Goal: Find specific page/section: Find specific page/section

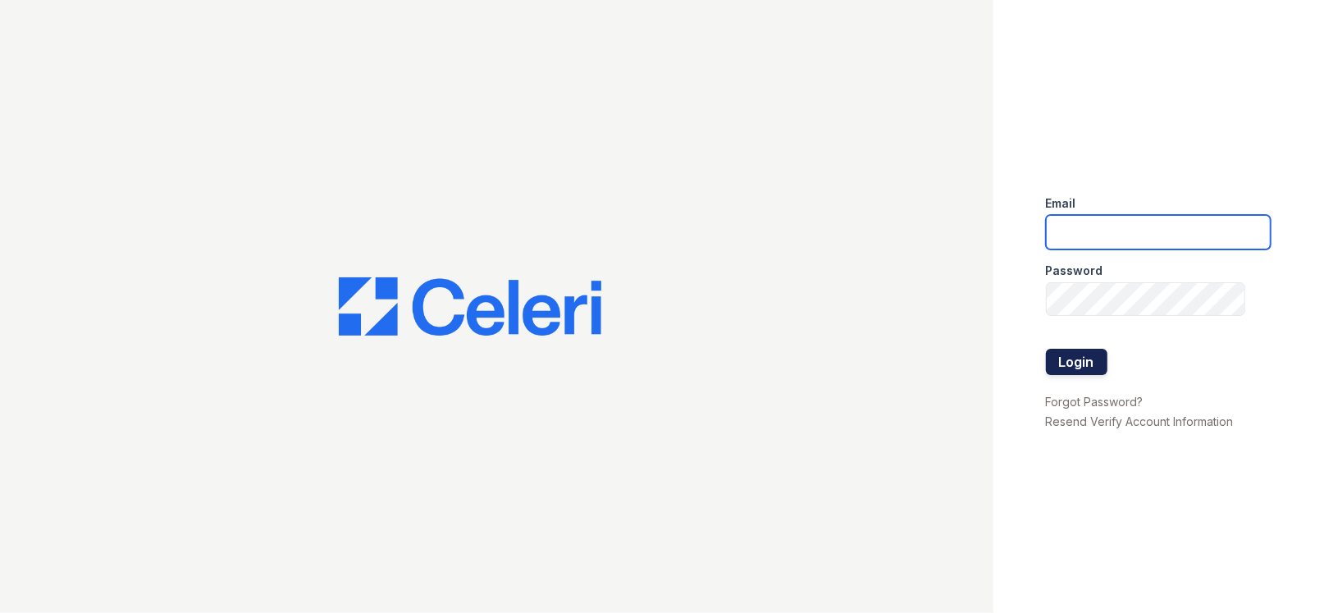
type input "villaschaseoaks.pm@cafmanagement.com"
click at [1068, 364] on button "Login" at bounding box center [1077, 362] width 62 height 26
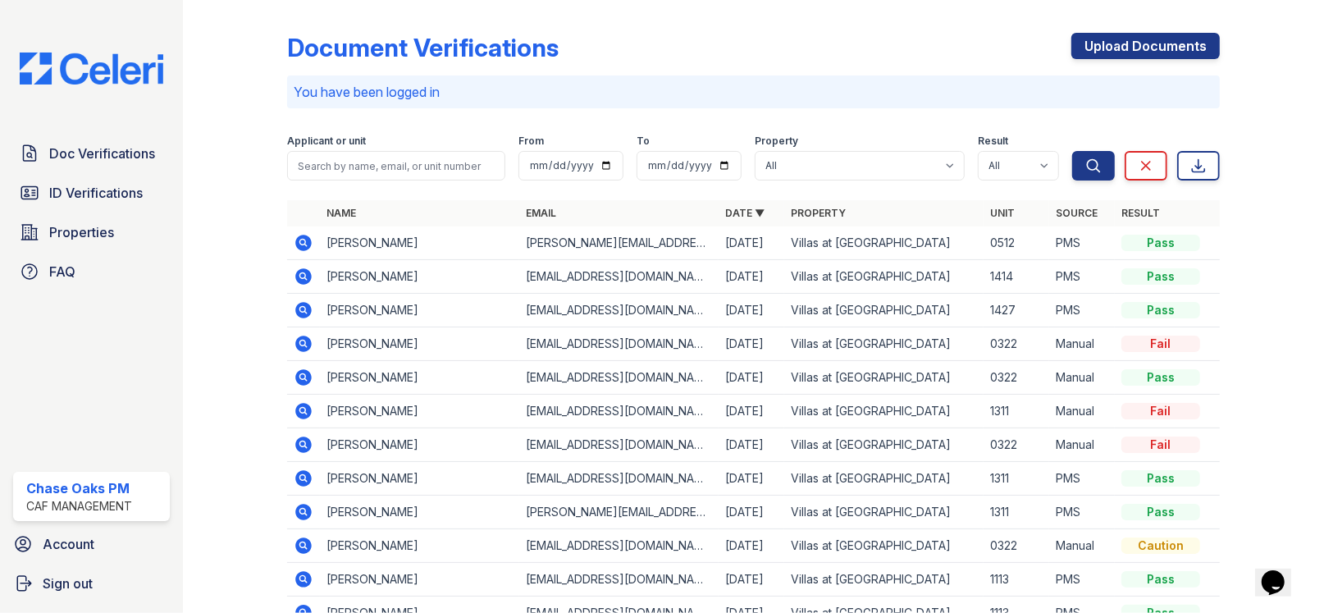
click at [298, 236] on icon at bounding box center [303, 243] width 16 height 16
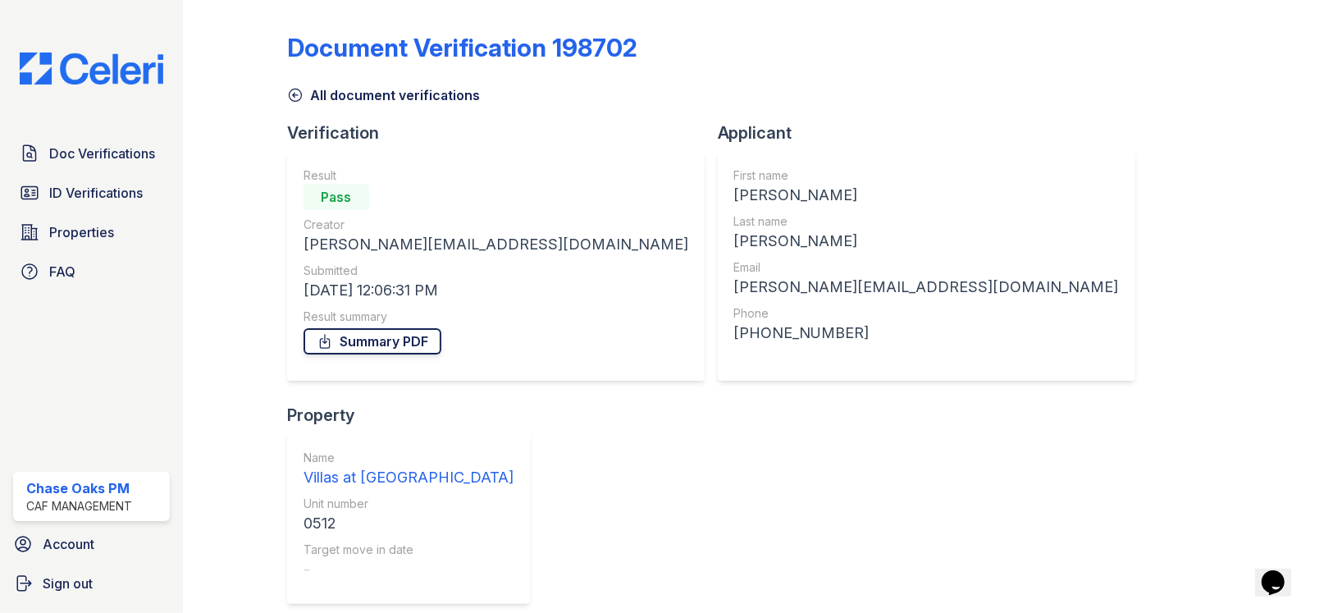
click at [394, 340] on link "Summary PDF" at bounding box center [372, 341] width 138 height 26
click at [76, 193] on span "ID Verifications" at bounding box center [95, 193] width 93 height 20
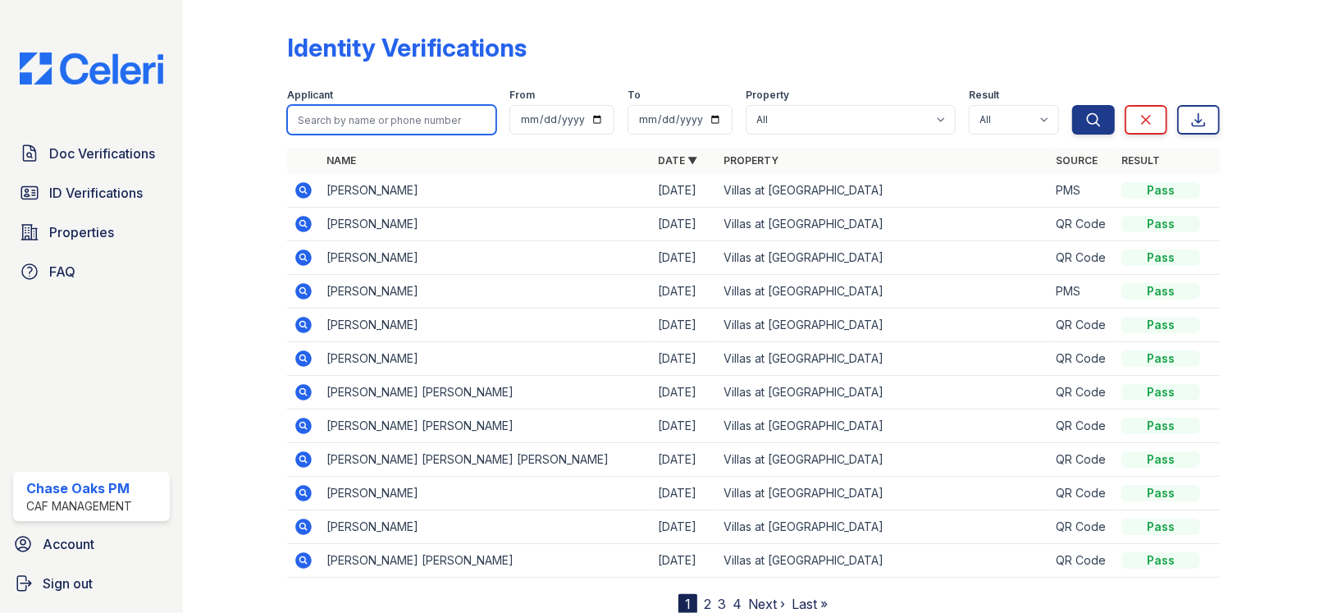
click at [340, 132] on input "search" at bounding box center [392, 120] width 210 height 30
type input "[PERSON_NAME]"
click at [1072, 105] on button "Search" at bounding box center [1093, 120] width 43 height 30
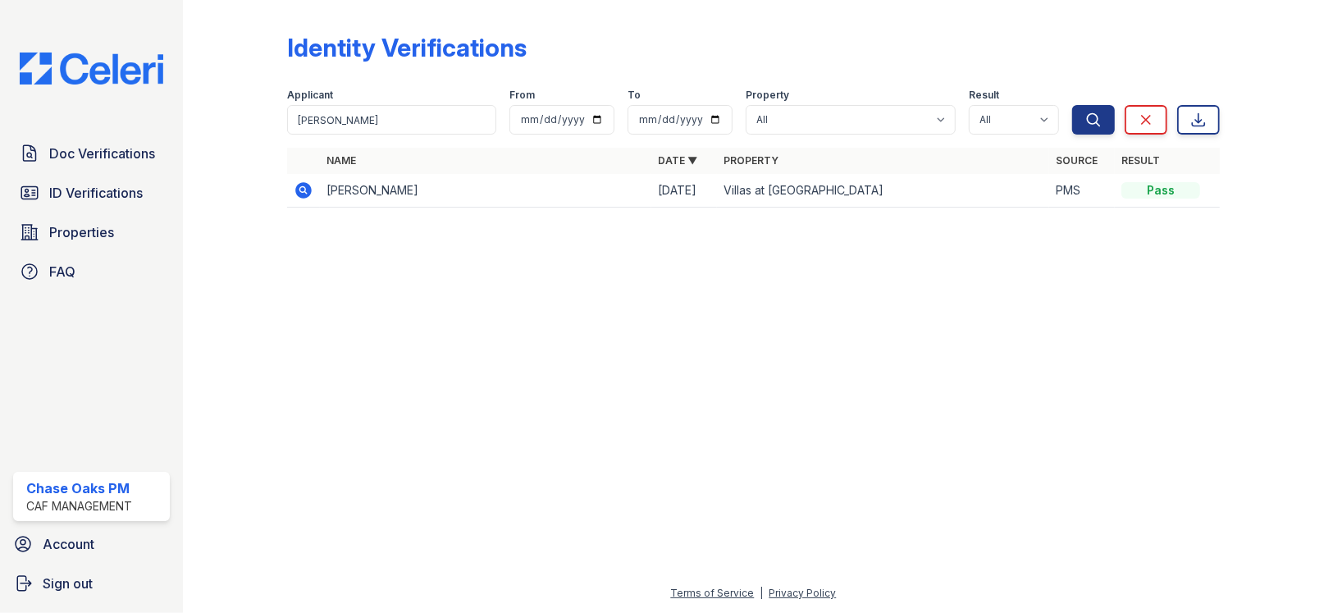
click at [317, 185] on td at bounding box center [303, 191] width 33 height 34
click at [309, 185] on icon at bounding box center [304, 190] width 20 height 20
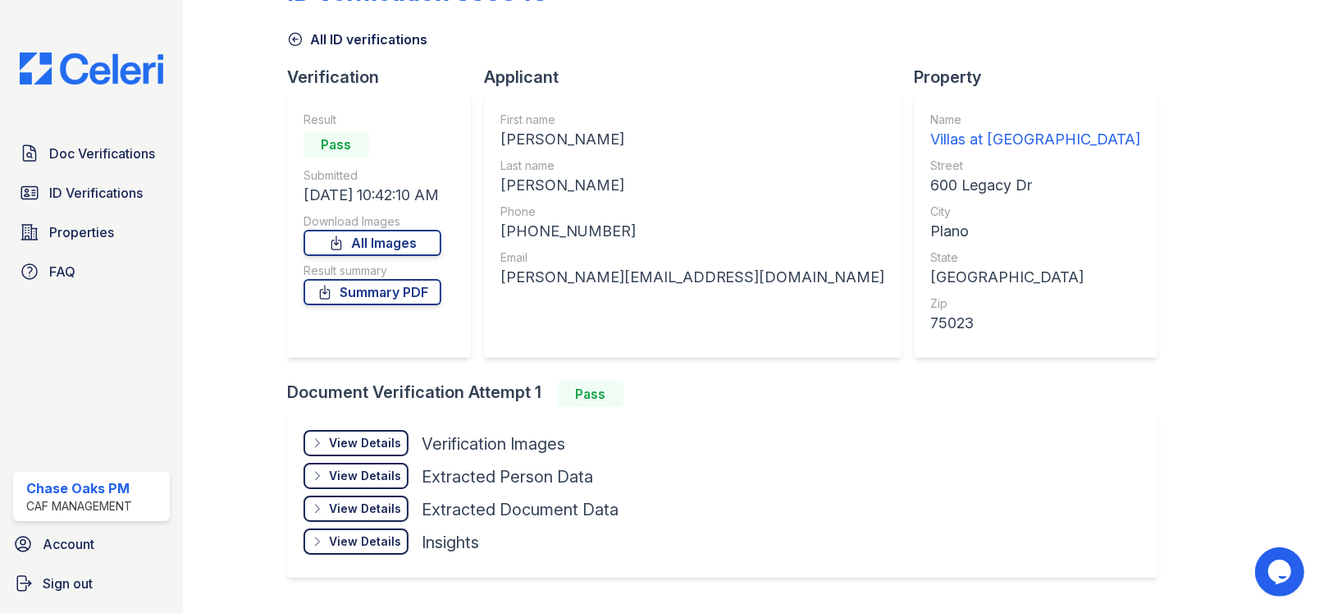
scroll to position [97, 0]
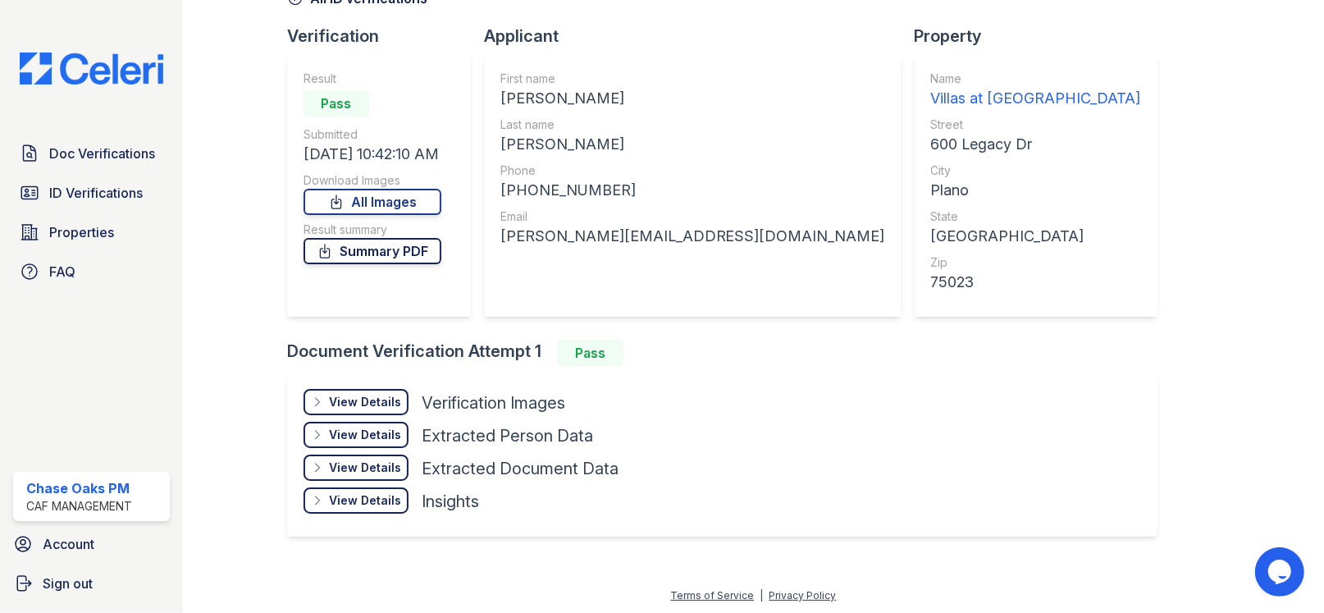
click at [400, 241] on link "Summary PDF" at bounding box center [372, 251] width 138 height 26
